Goal: Complete application form

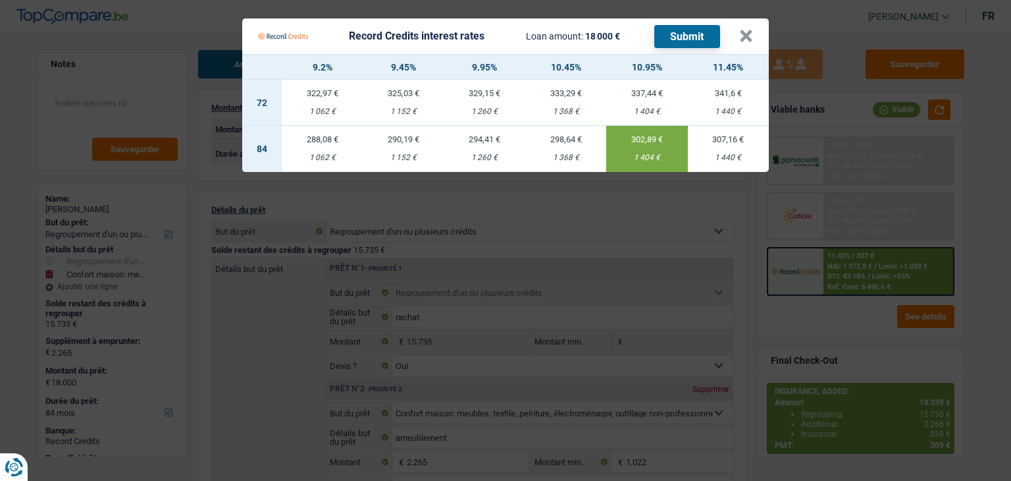
select select "refinancing"
select select "household"
select select "84"
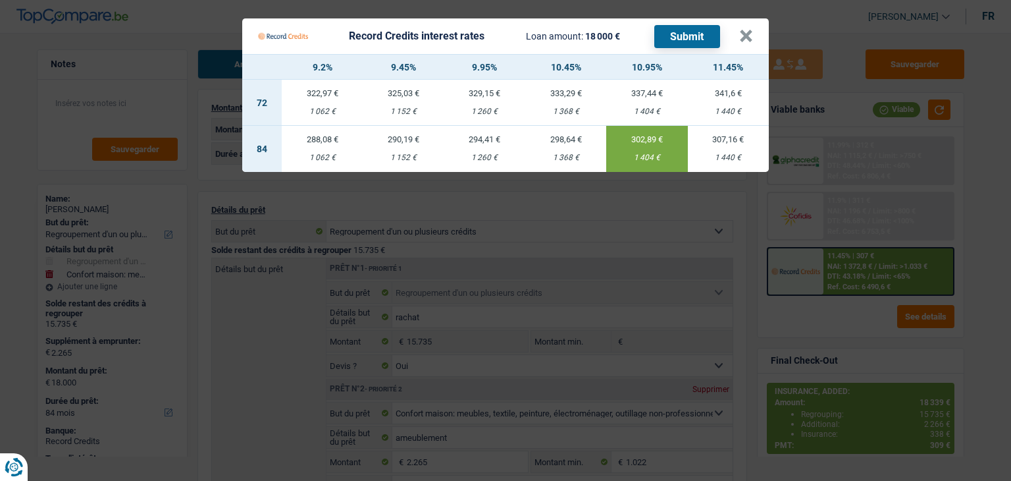
select select "84"
select select "refinancing"
select select "yes"
select select "household"
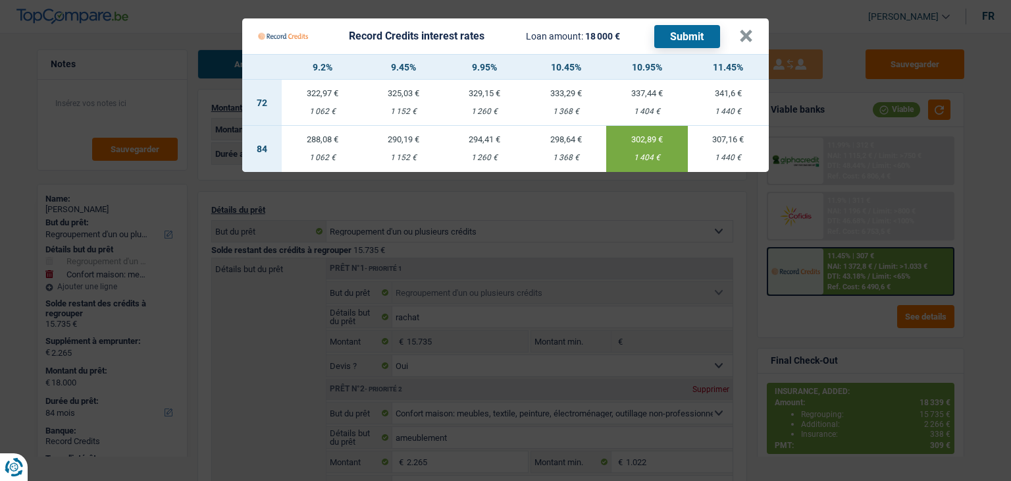
select select "not_answered"
select select "84"
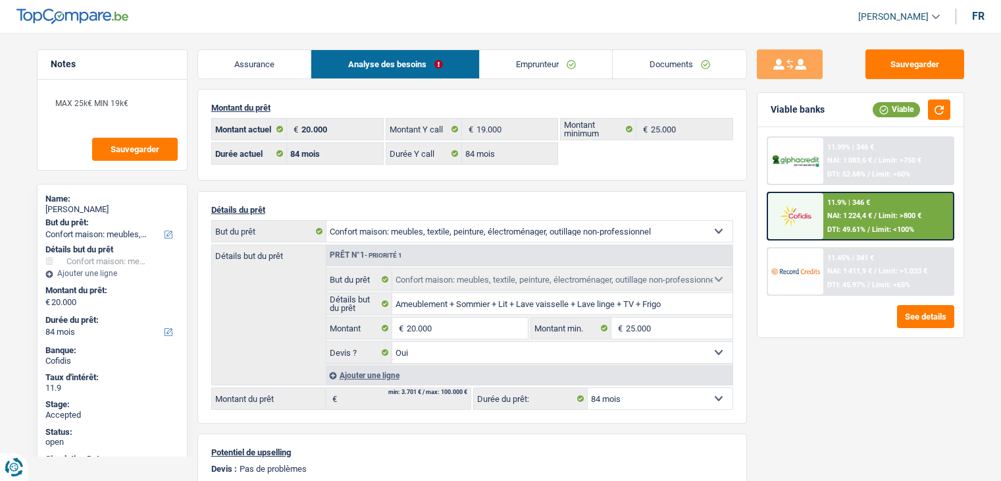
select select "household"
select select "84"
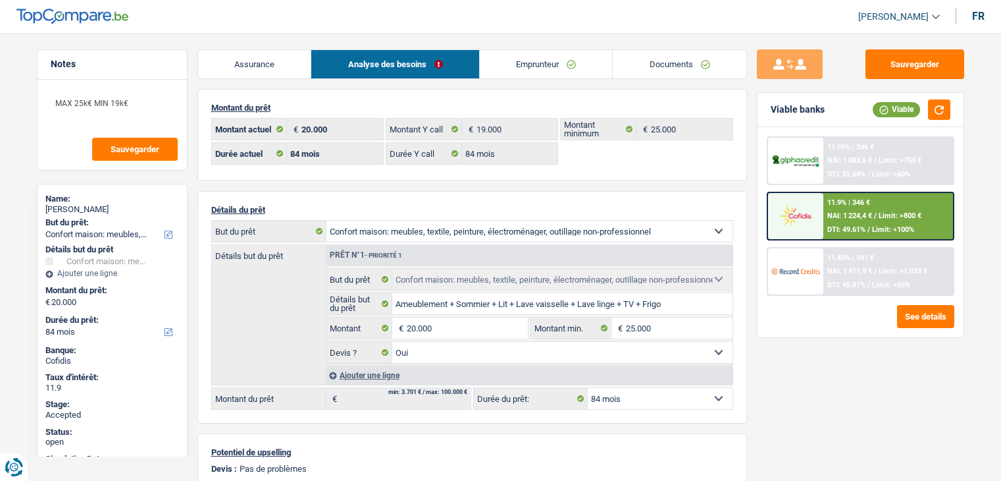
select select "household"
select select "yes"
select select "84"
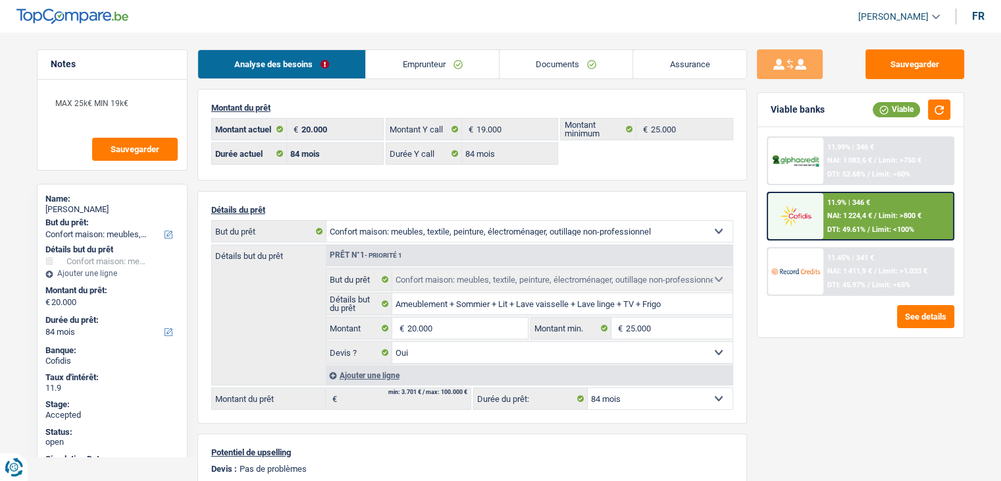
click at [101, 208] on div "[PERSON_NAME]" at bounding box center [112, 209] width 134 height 11
copy div "[PERSON_NAME]"
click at [460, 59] on link "Emprunteur" at bounding box center [432, 64] width 133 height 28
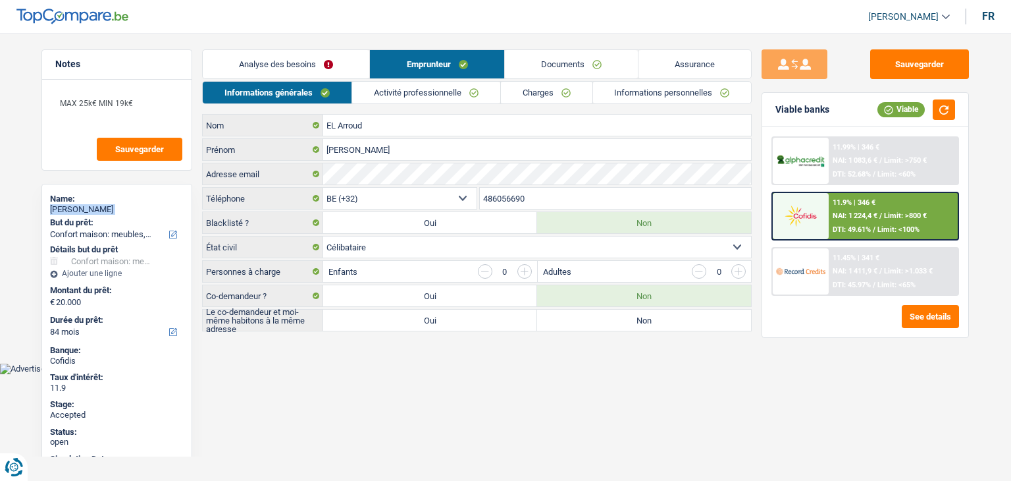
click at [546, 88] on link "Charges" at bounding box center [547, 93] width 92 height 22
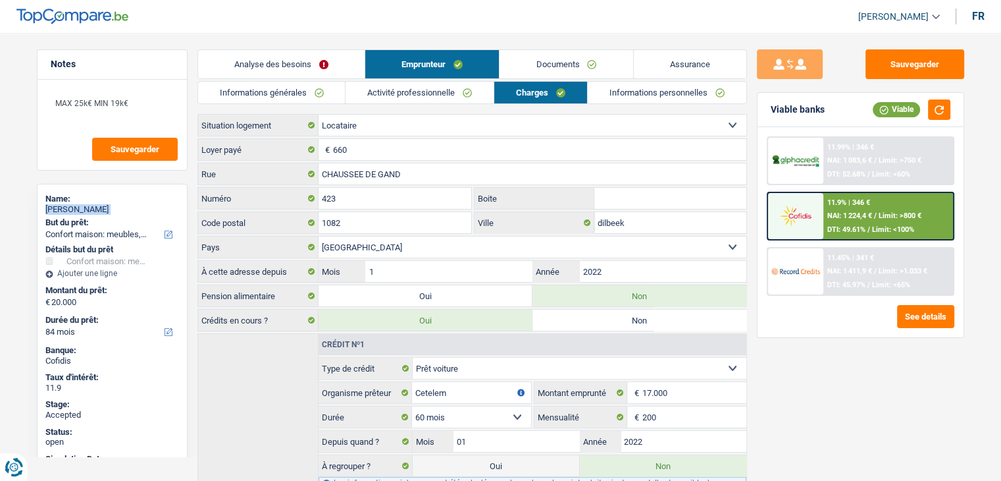
click at [340, 91] on link "Informations générales" at bounding box center [271, 93] width 147 height 22
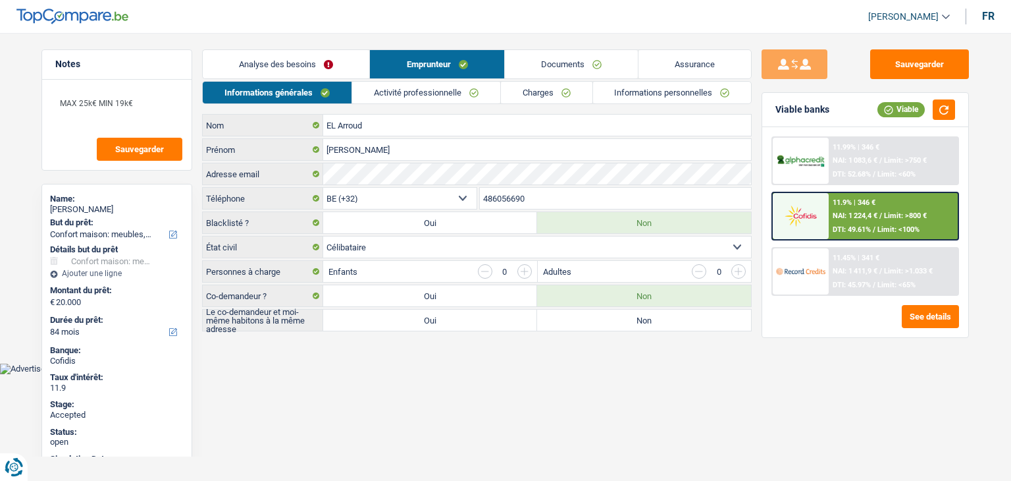
click at [577, 207] on input "486056690" at bounding box center [616, 198] width 272 height 21
click at [575, 204] on input "486056690" at bounding box center [616, 198] width 272 height 21
click at [346, 65] on link "Analyse des besoins" at bounding box center [286, 64] width 167 height 28
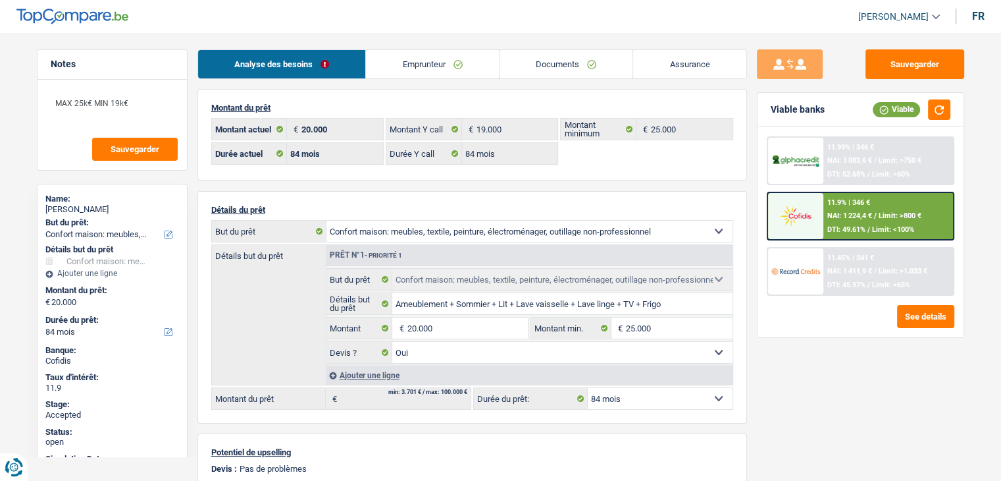
click at [413, 70] on link "Emprunteur" at bounding box center [432, 64] width 133 height 28
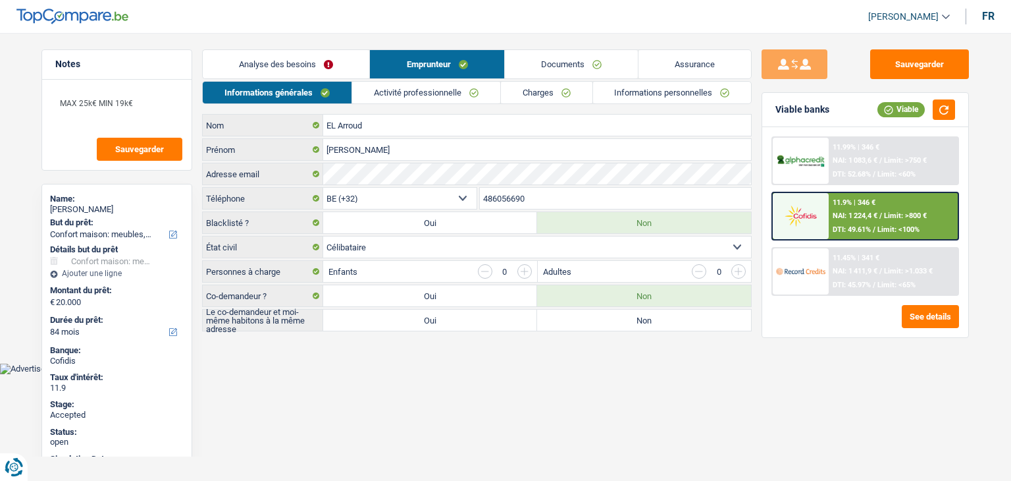
click at [402, 95] on link "Activité professionnelle" at bounding box center [426, 93] width 148 height 22
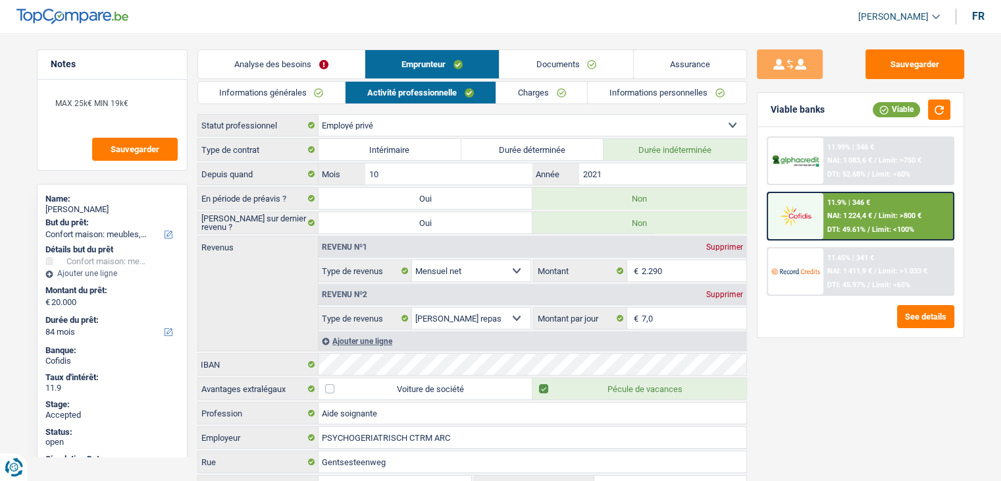
click at [526, 94] on link "Charges" at bounding box center [542, 93] width 92 height 22
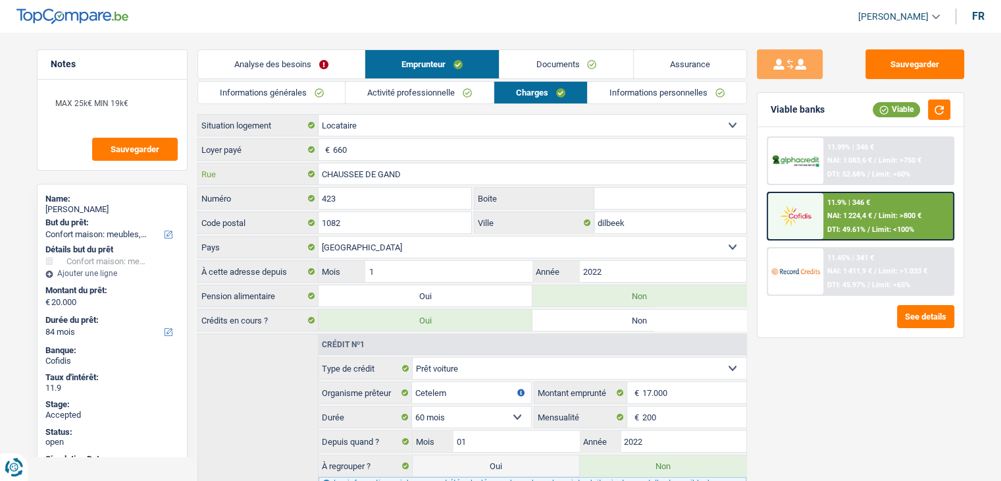
click at [527, 169] on input "CHAUSSEE DE GAND" at bounding box center [533, 173] width 428 height 21
click at [415, 230] on input "1082" at bounding box center [395, 222] width 153 height 21
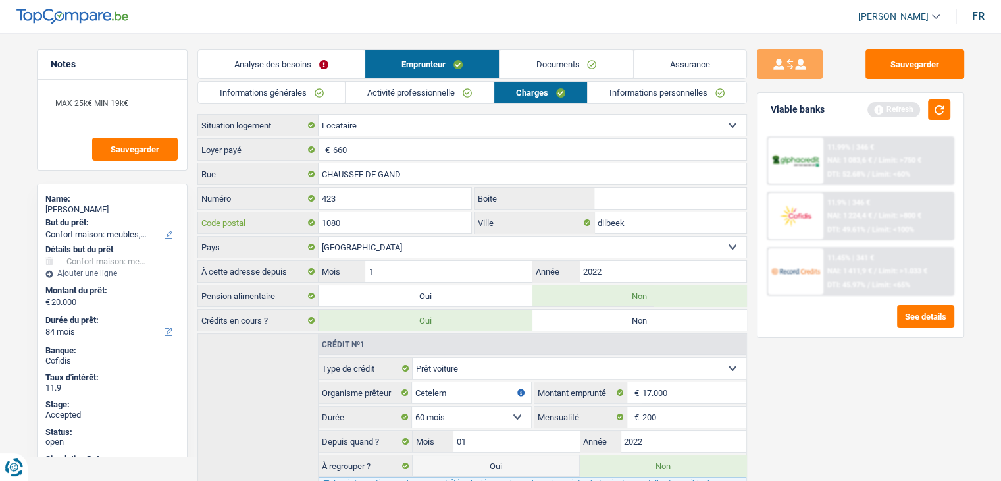
type input "1080"
click at [614, 212] on input "dilbeek" at bounding box center [670, 222] width 152 height 21
click at [621, 224] on input "dilbeek" at bounding box center [670, 222] width 152 height 21
type input "Molenbeek"
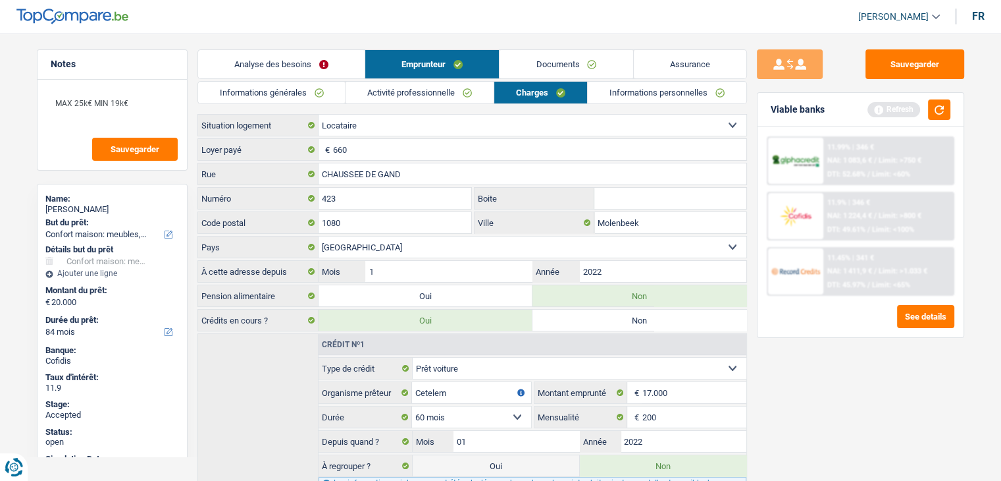
click at [621, 198] on input "Boite" at bounding box center [670, 198] width 152 height 21
type input "2"
click at [635, 95] on link "Informations personnelles" at bounding box center [667, 93] width 159 height 22
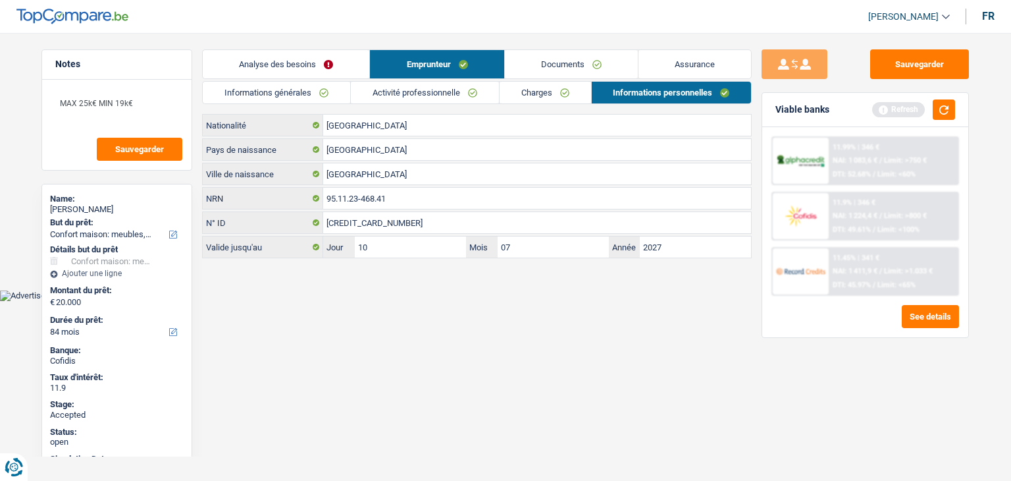
click at [689, 61] on link "Assurance" at bounding box center [695, 64] width 113 height 28
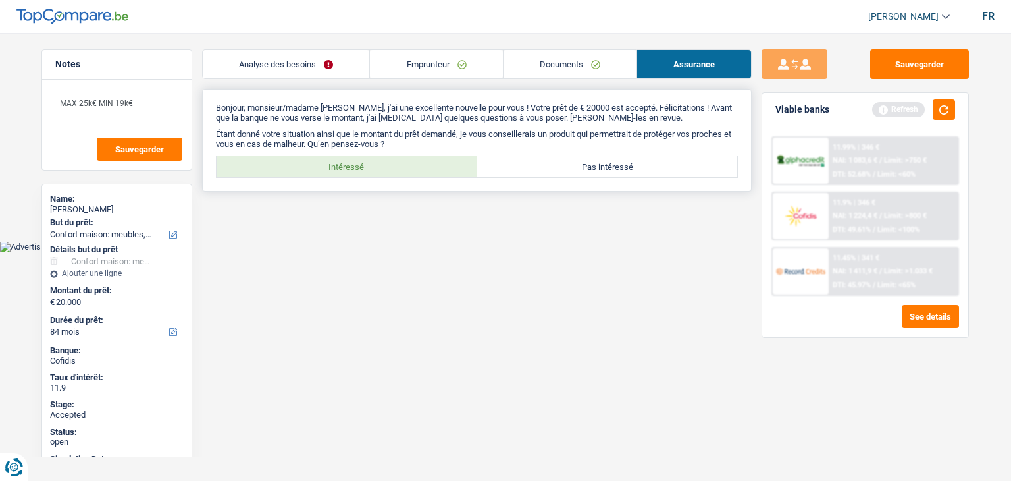
click at [457, 170] on label "Intéressé" at bounding box center [347, 166] width 261 height 21
click at [457, 170] on input "Intéressé" at bounding box center [347, 166] width 261 height 21
radio input "true"
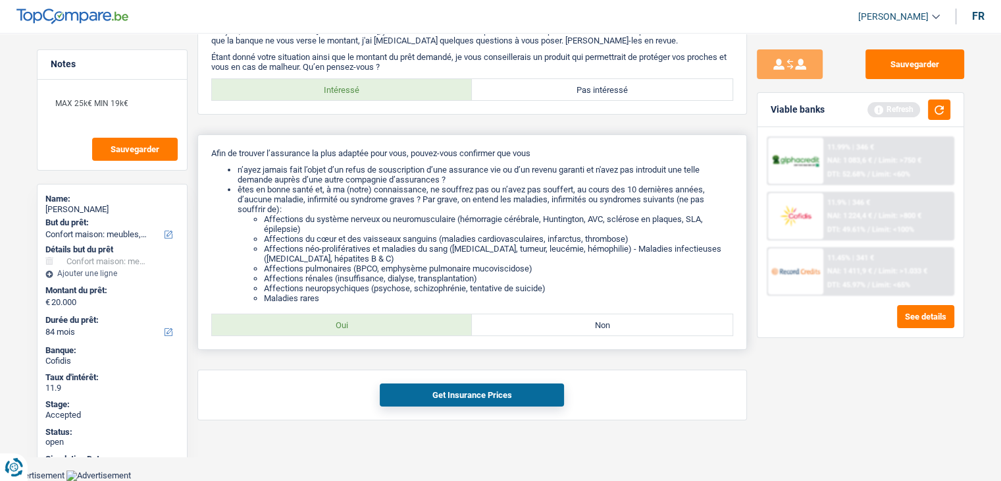
click at [448, 327] on label "Oui" at bounding box center [342, 324] width 261 height 21
click at [448, 327] on input "Oui" at bounding box center [342, 324] width 261 height 21
radio input "true"
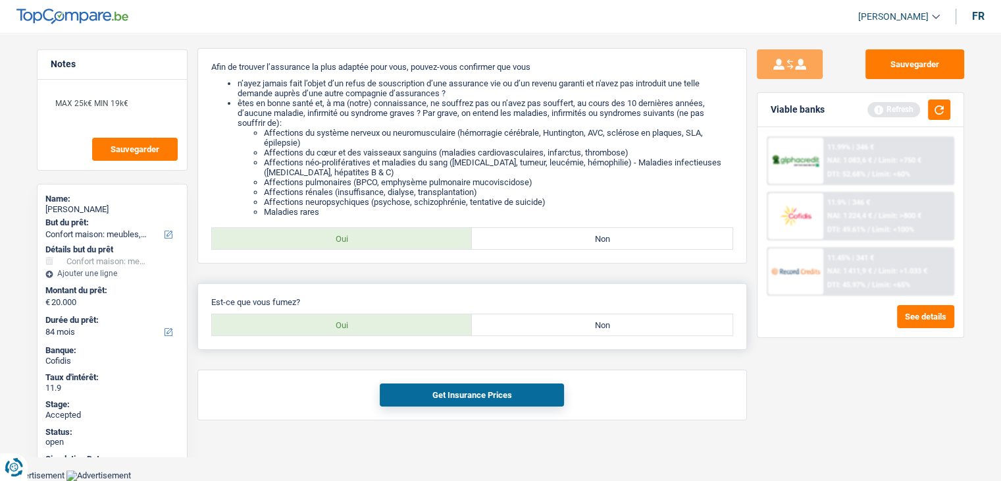
click at [571, 330] on label "Non" at bounding box center [602, 324] width 261 height 21
click at [571, 330] on input "Non" at bounding box center [602, 324] width 261 height 21
radio input "true"
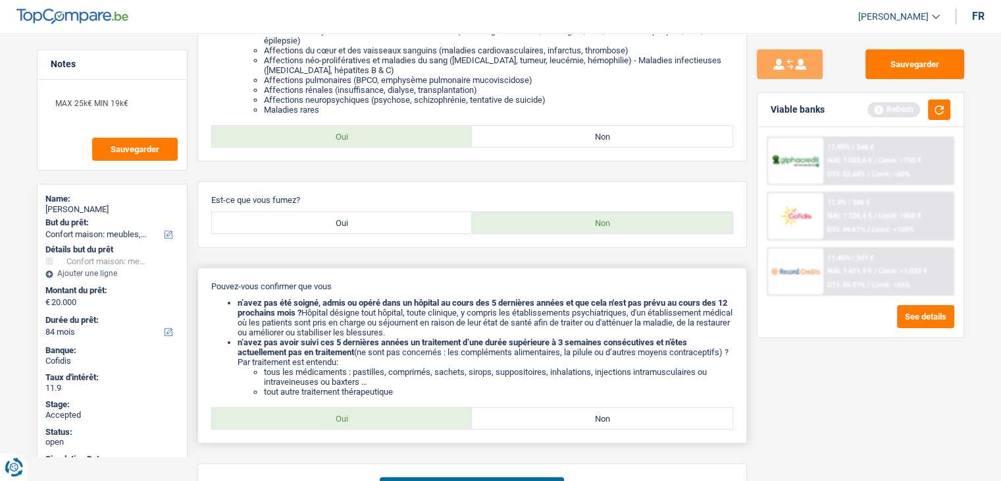
scroll to position [359, 0]
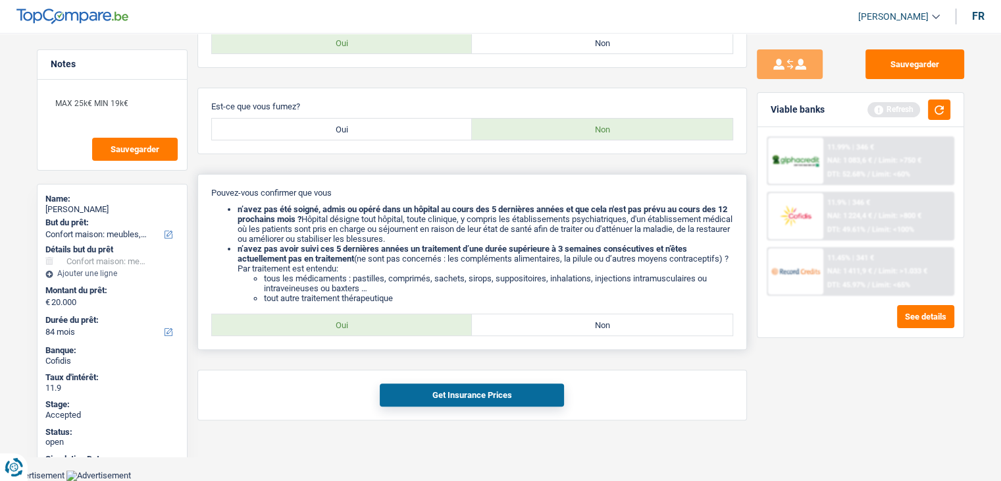
click at [413, 327] on label "Oui" at bounding box center [342, 324] width 261 height 21
click at [413, 327] on input "Oui" at bounding box center [342, 324] width 261 height 21
radio input "true"
click at [545, 400] on button "Get Insurance Prices" at bounding box center [472, 394] width 184 height 23
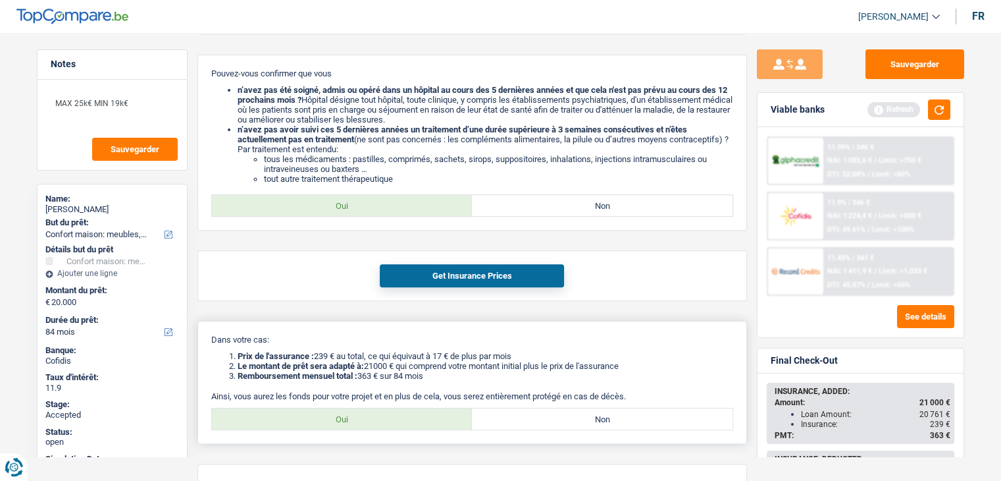
scroll to position [550, 0]
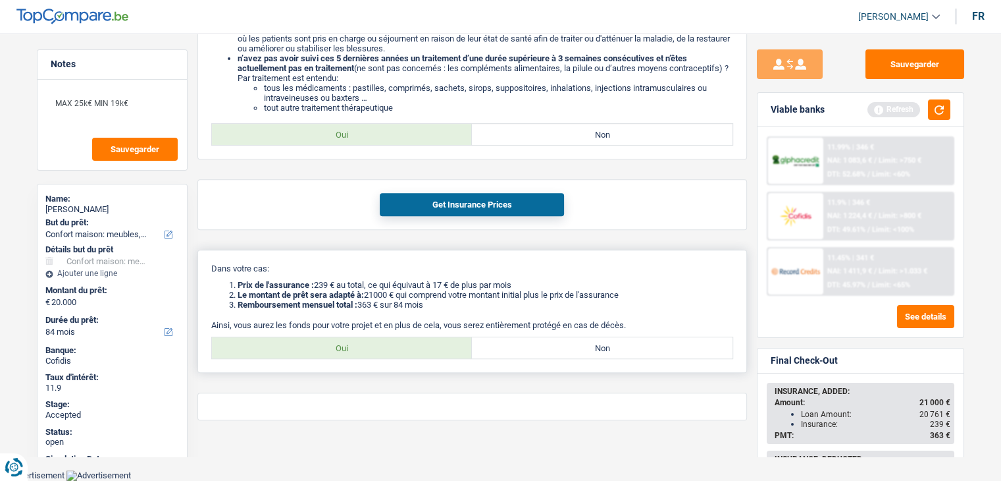
click at [411, 351] on label "Oui" at bounding box center [342, 347] width 261 height 21
click at [411, 351] on input "Oui" at bounding box center [342, 347] width 261 height 21
radio input "true"
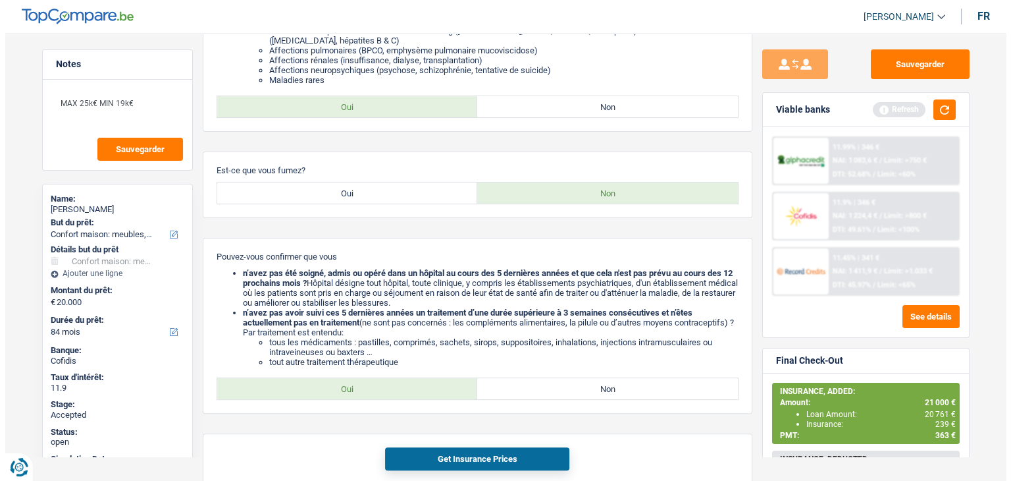
scroll to position [0, 0]
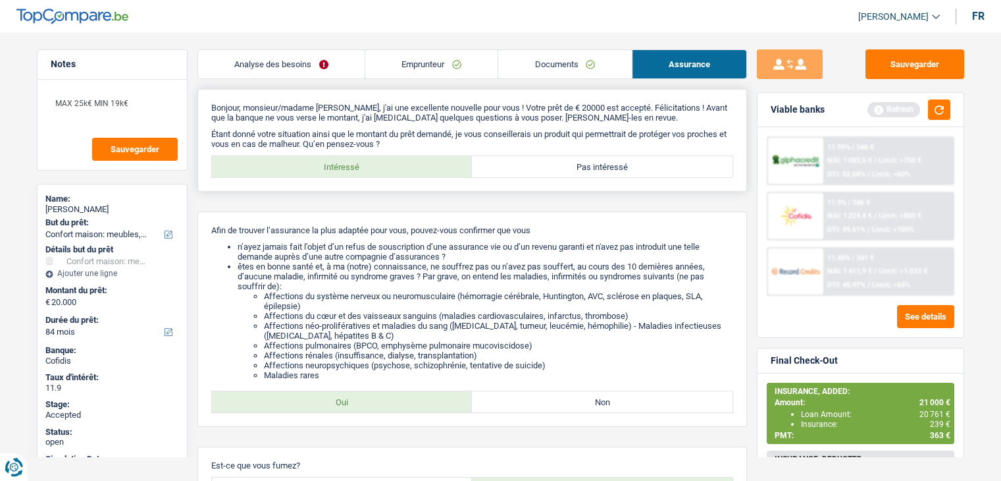
click at [590, 174] on label "Pas intéressé" at bounding box center [602, 166] width 261 height 21
click at [590, 174] on input "Pas intéressé" at bounding box center [602, 166] width 261 height 21
radio input "true"
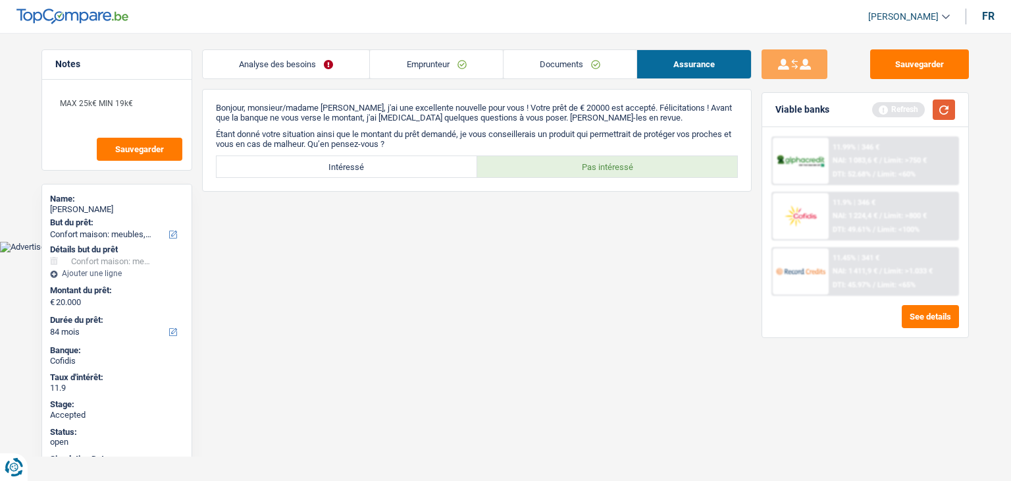
click at [948, 108] on button "button" at bounding box center [944, 109] width 22 height 20
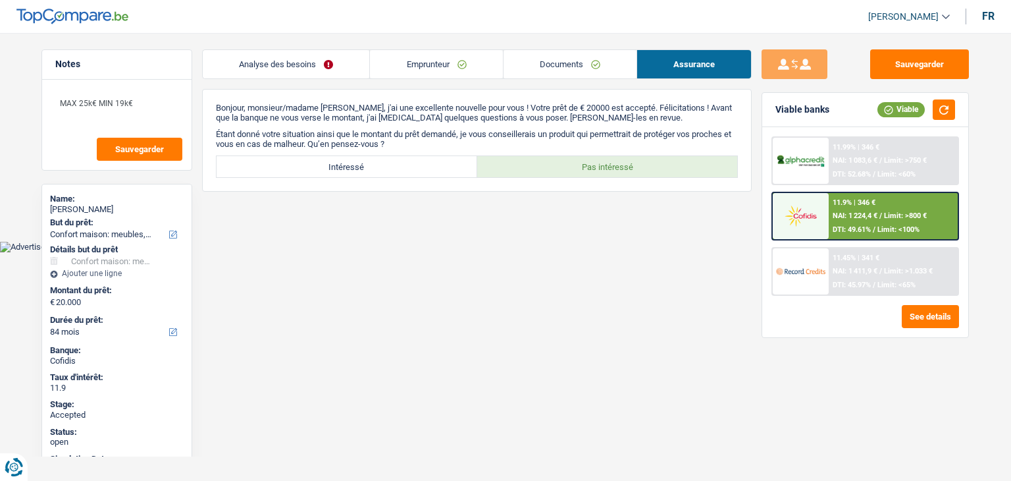
drag, startPoint x: 398, startPoint y: 58, endPoint x: 382, endPoint y: 60, distance: 15.9
click at [398, 57] on link "Emprunteur" at bounding box center [436, 64] width 132 height 28
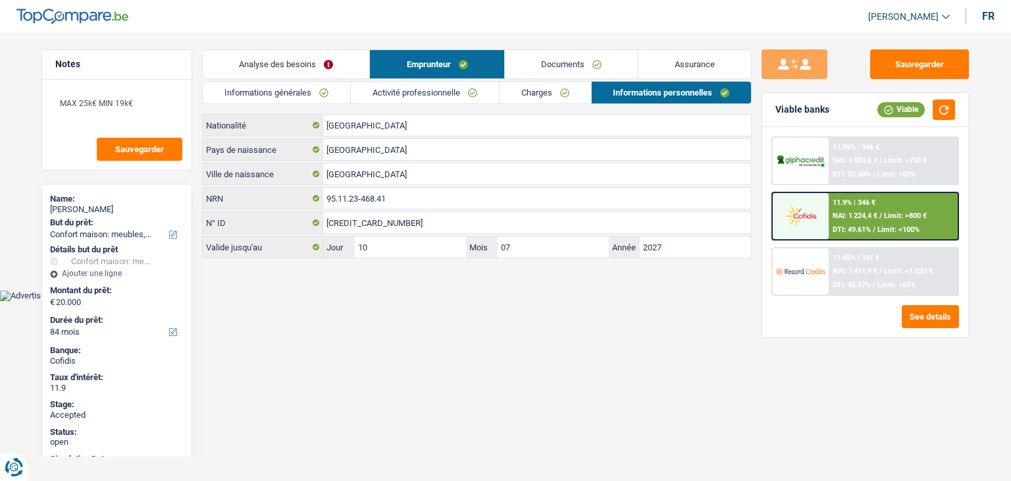
drag, startPoint x: 330, startPoint y: 95, endPoint x: 369, endPoint y: 109, distance: 41.0
click at [330, 95] on link "Informations générales" at bounding box center [276, 93] width 147 height 22
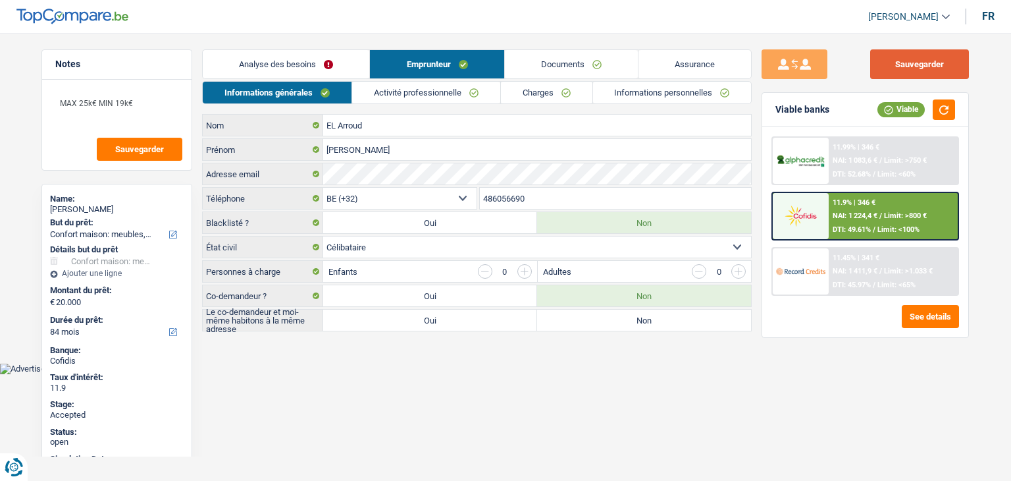
click at [911, 59] on button "Sauvegarder" at bounding box center [919, 64] width 99 height 30
click at [652, 84] on link "Informations personnelles" at bounding box center [672, 93] width 159 height 22
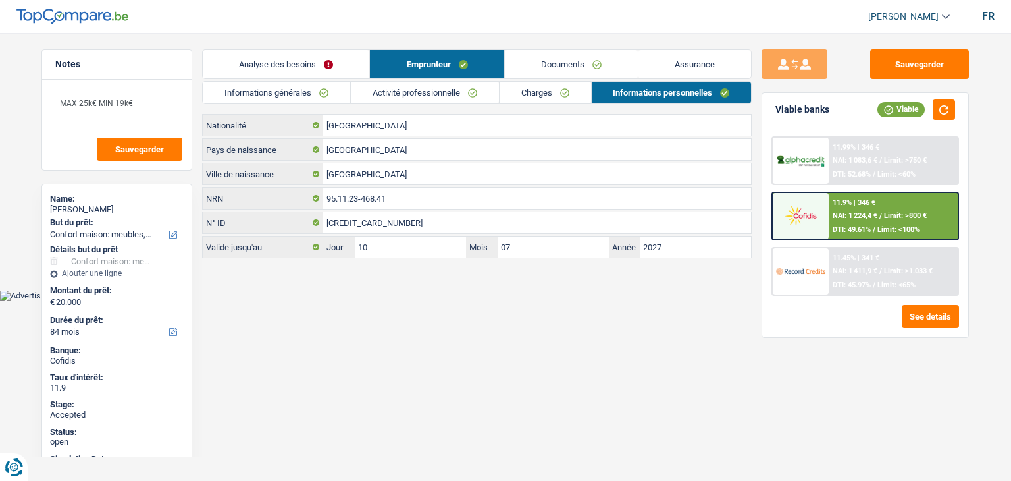
click at [574, 91] on link "Charges" at bounding box center [546, 93] width 92 height 22
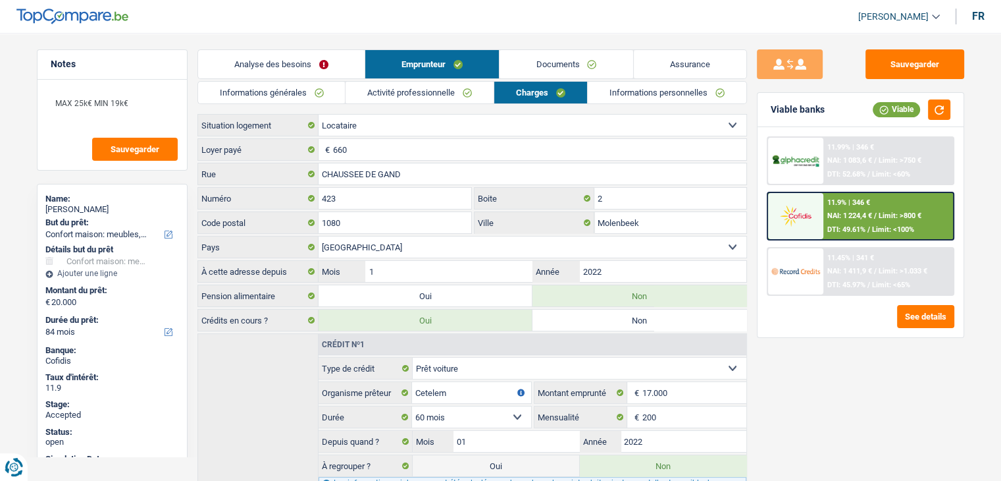
click at [835, 409] on div "Sauvegarder Viable banks Viable 11.99% | 346 € NAI: 1 083,6 € / Limit: >750 € D…" at bounding box center [860, 252] width 227 height 407
click at [288, 6] on header "[PERSON_NAME] Se déconnecter fr" at bounding box center [500, 17] width 1001 height 34
click at [457, 167] on input "CHAUSSEE DE GAND" at bounding box center [533, 173] width 428 height 21
click at [456, 167] on input "CHAUSSEE DE GAND" at bounding box center [533, 173] width 428 height 21
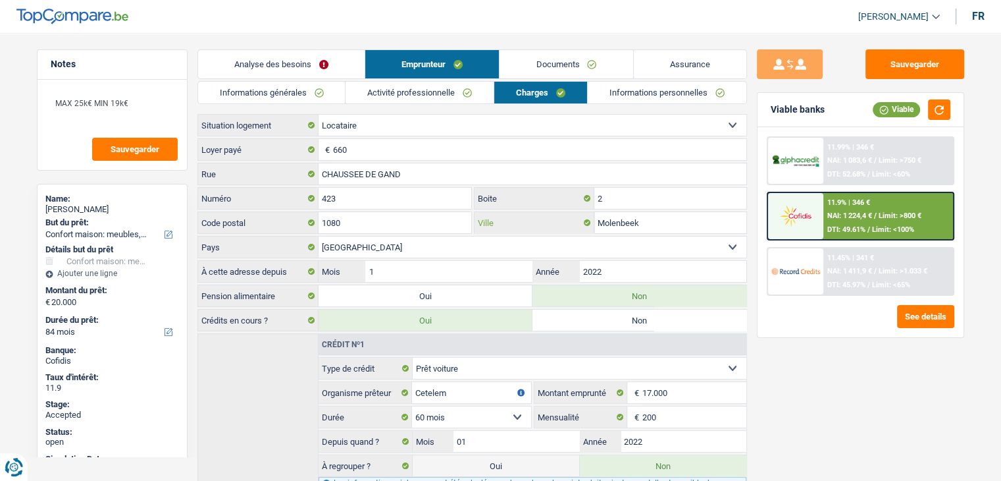
click at [693, 220] on input "Molenbeek" at bounding box center [670, 222] width 152 height 21
click at [646, 99] on link "Informations personnelles" at bounding box center [667, 93] width 159 height 22
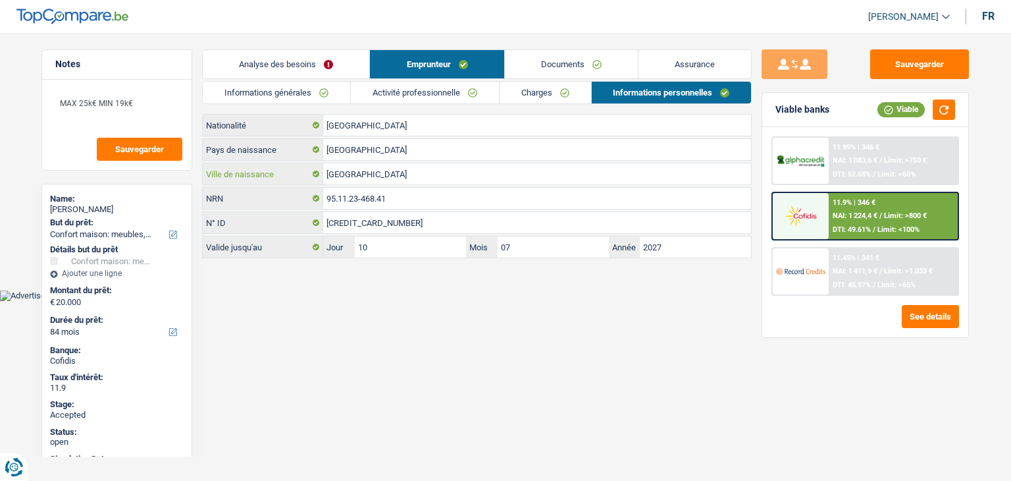
click at [411, 172] on input "[GEOGRAPHIC_DATA]" at bounding box center [537, 173] width 428 height 21
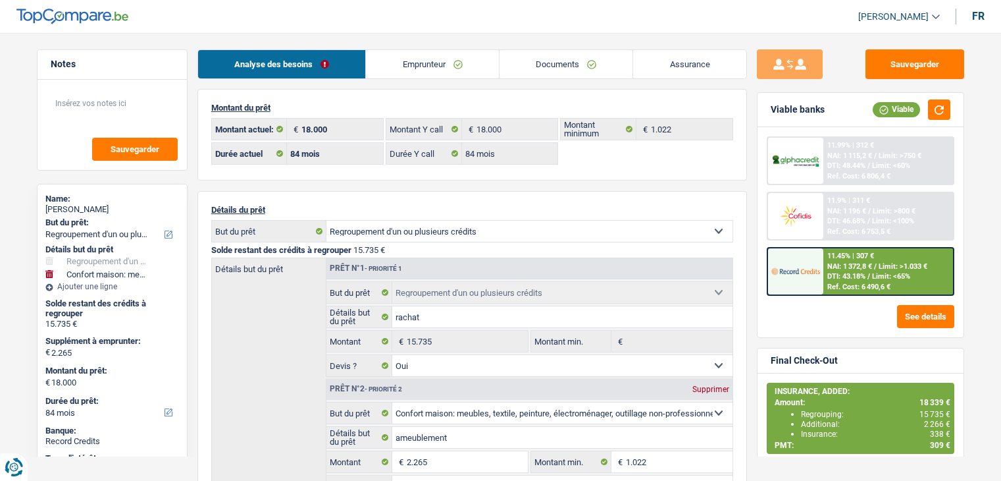
select select "refinancing"
select select "household"
select select "84"
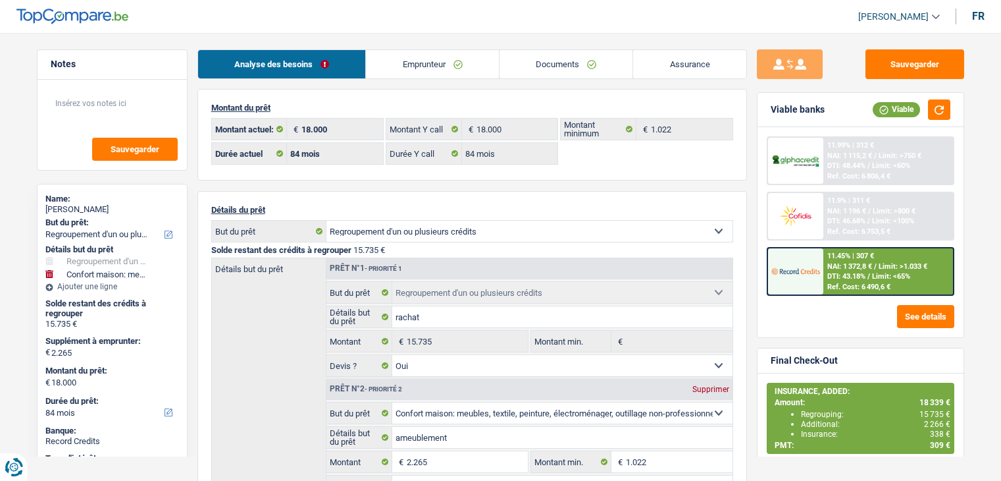
select select "84"
select select "refinancing"
select select "yes"
select select "household"
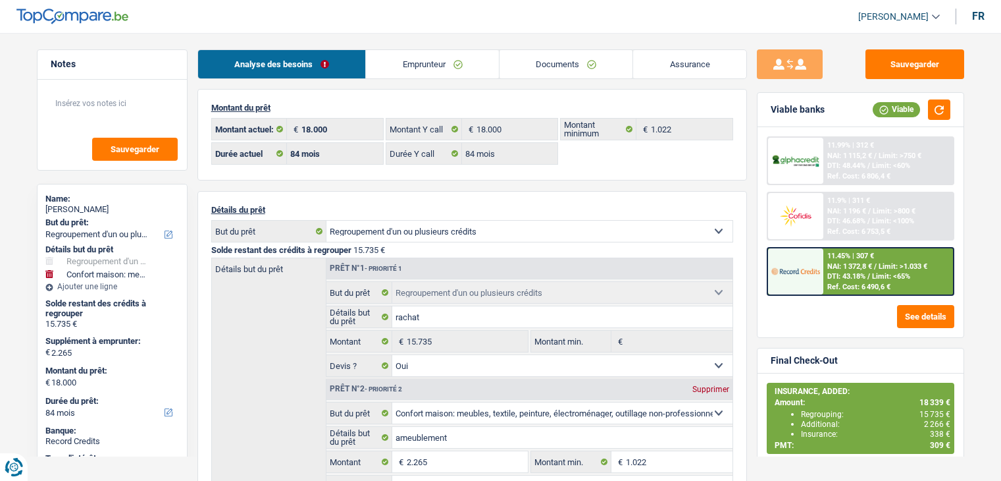
select select "not_answered"
select select "84"
click at [872, 267] on span "NAI: 1 372,8 €" at bounding box center [849, 266] width 45 height 9
